Goal: Task Accomplishment & Management: Use online tool/utility

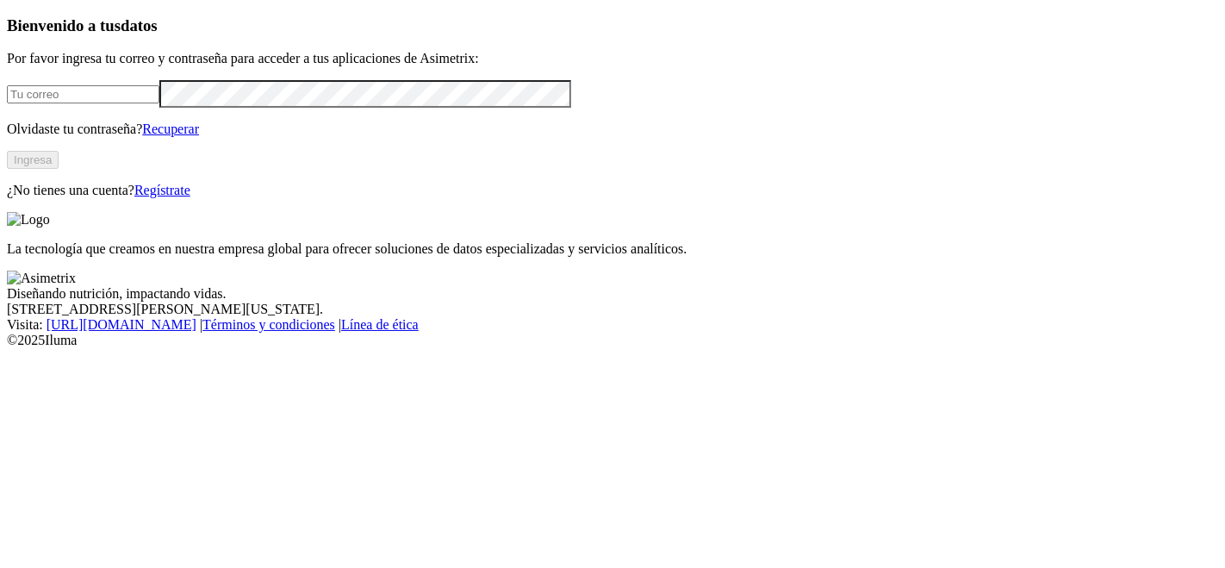
type input "[PERSON_NAME][EMAIL_ADDRESS][PERSON_NAME][PERSON_NAME][DOMAIN_NAME]"
click at [265, 198] on div "Bienvenido a tus datos Por favor ingresa tu correo y contraseña para acceder a …" at bounding box center [612, 107] width 1211 height 182
click at [59, 169] on button "Ingresa" at bounding box center [33, 160] width 52 height 18
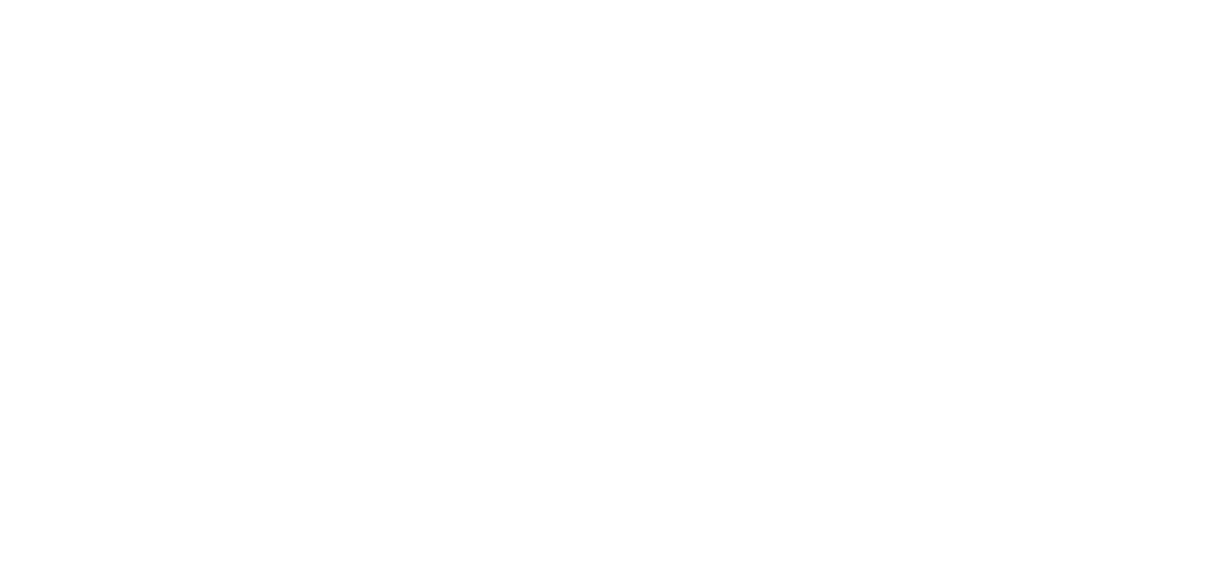
scroll to position [395, 0]
